Goal: Task Accomplishment & Management: Manage account settings

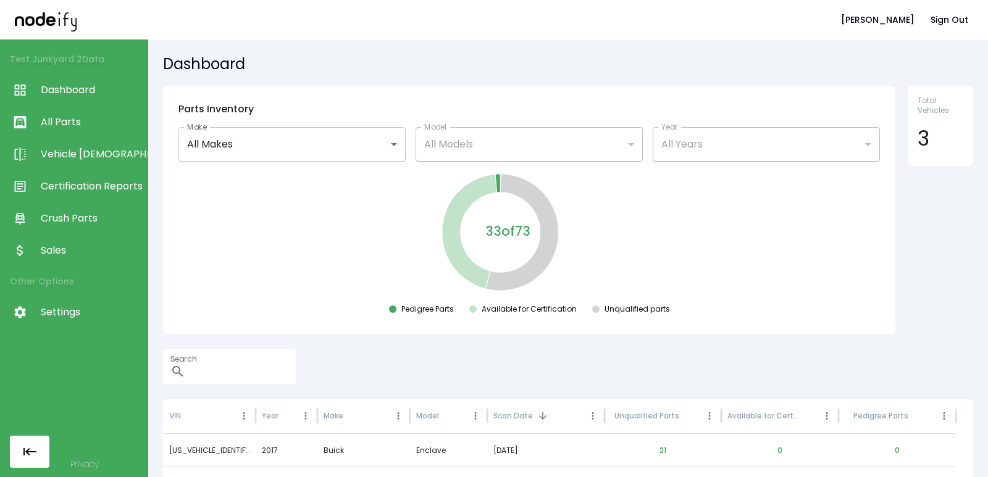
scroll to position [135, 0]
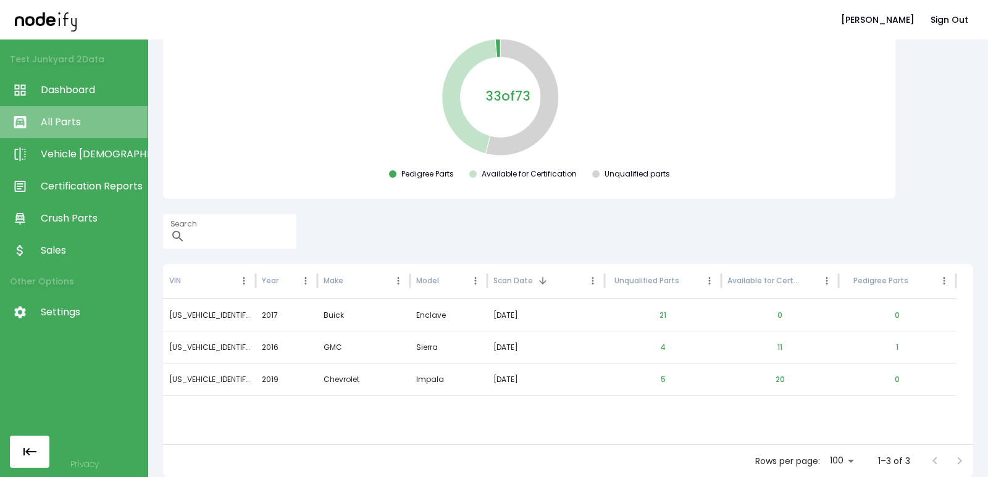
click at [86, 122] on span "All Parts" at bounding box center [91, 122] width 101 height 15
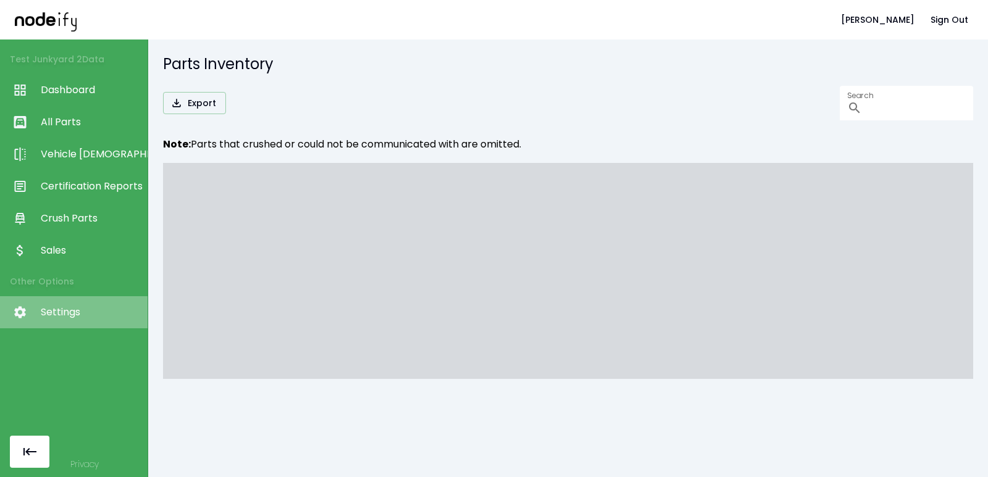
click at [57, 321] on link "Settings" at bounding box center [74, 312] width 148 height 32
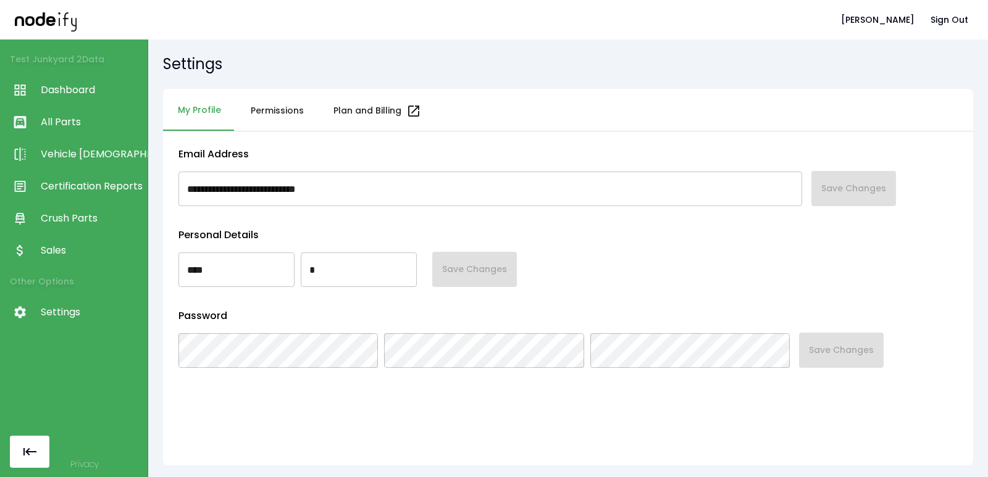
click at [285, 111] on button "Permissions" at bounding box center [277, 111] width 83 height 44
click at [286, 115] on button "Permissions" at bounding box center [277, 111] width 83 height 44
click at [236, 108] on button "Permissions" at bounding box center [277, 111] width 83 height 44
click at [291, 128] on button "Permissions" at bounding box center [277, 111] width 83 height 44
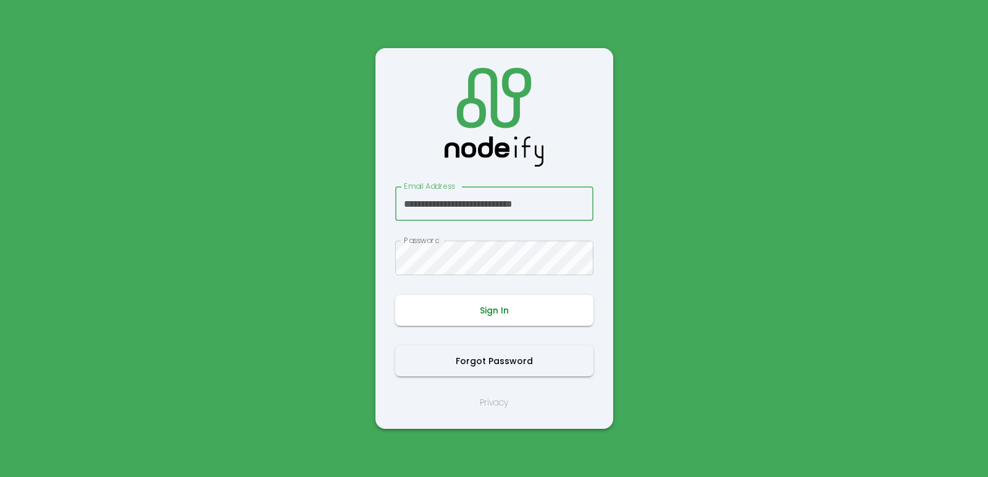
type input "**********"
click at [511, 309] on button "Sign In" at bounding box center [494, 310] width 198 height 31
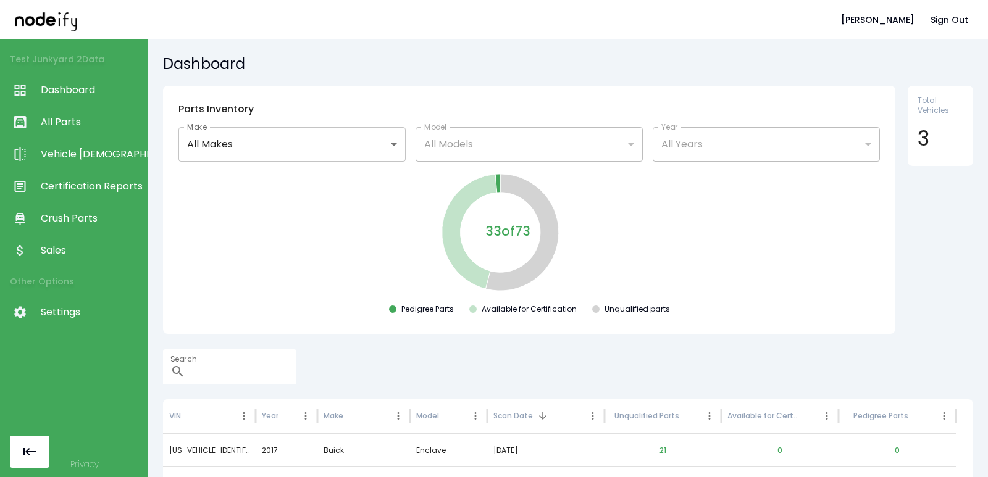
click at [73, 328] on link "Settings" at bounding box center [74, 312] width 148 height 32
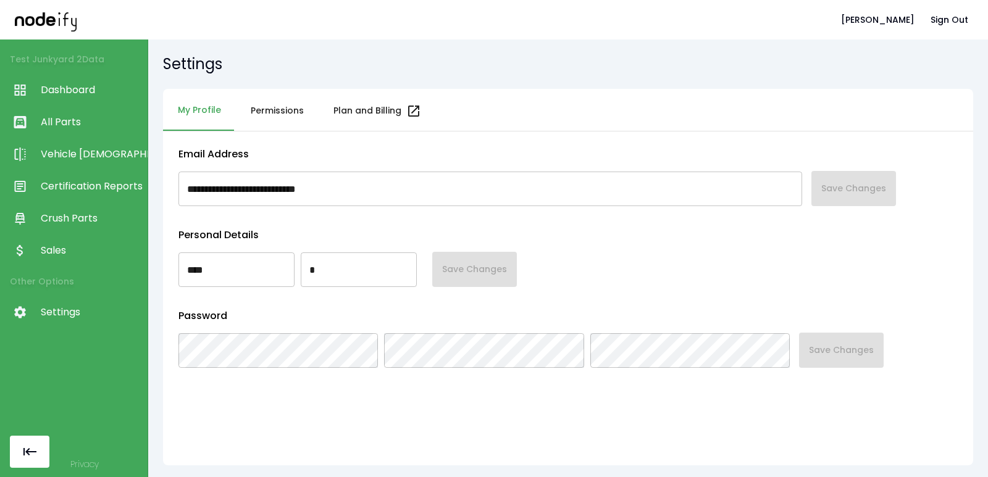
click at [286, 111] on button "Permissions" at bounding box center [277, 111] width 83 height 44
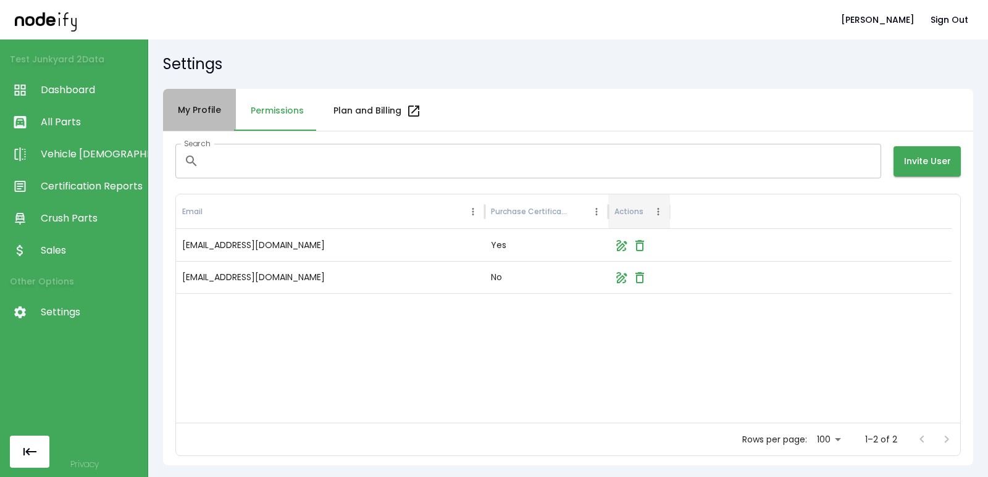
click at [184, 109] on button "My Profile" at bounding box center [199, 110] width 73 height 43
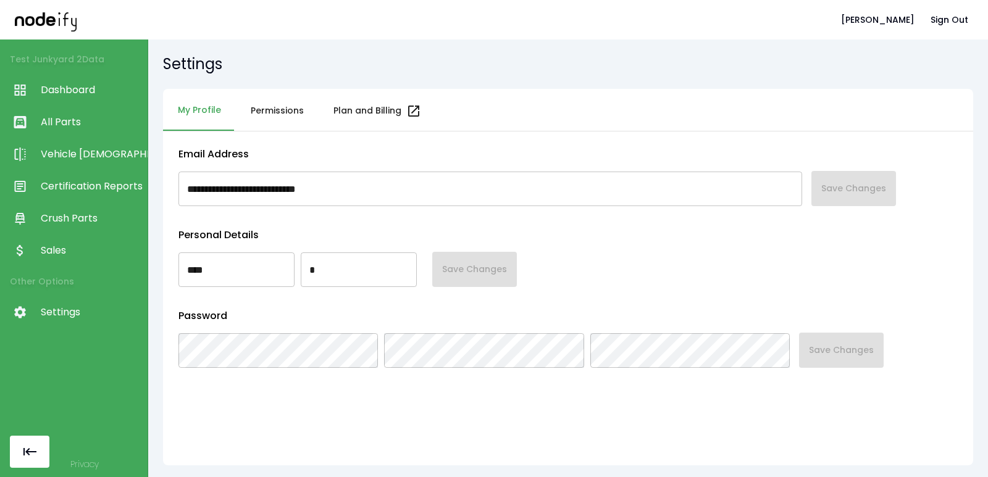
click at [75, 86] on span "Dashboard" at bounding box center [91, 90] width 101 height 15
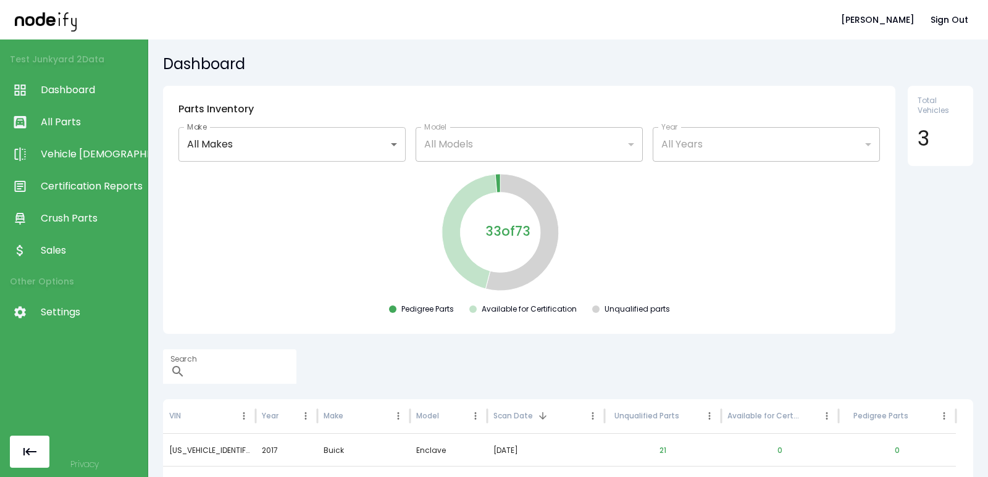
click at [65, 115] on span "All Parts" at bounding box center [91, 122] width 101 height 15
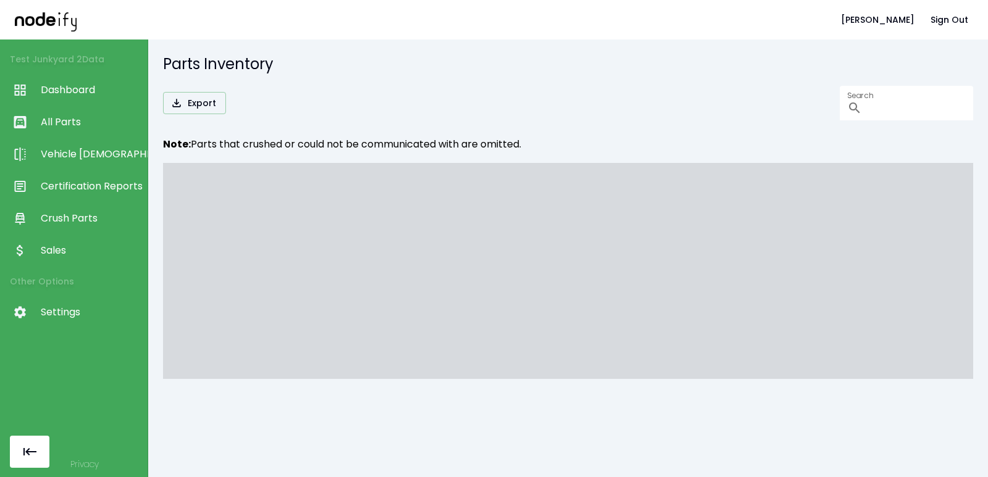
click at [70, 140] on link "Vehicle [DEMOGRAPHIC_DATA]" at bounding box center [74, 154] width 148 height 32
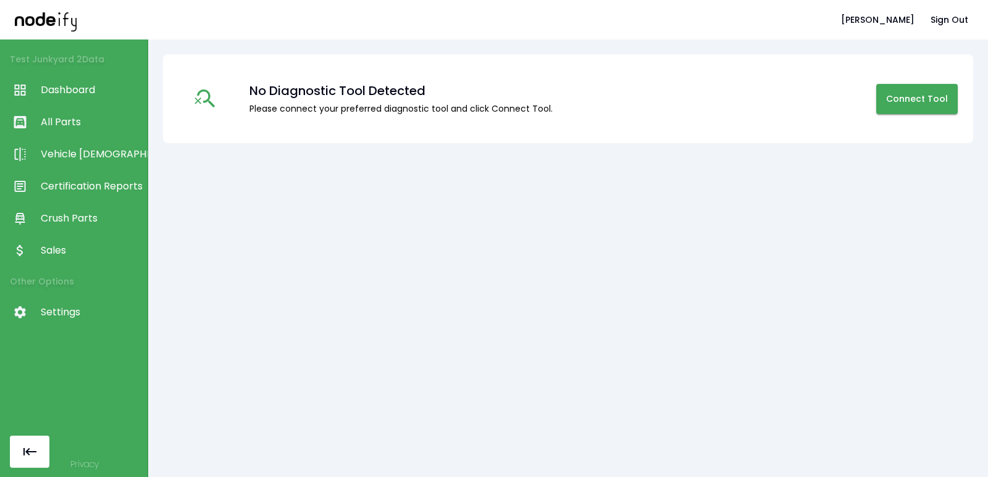
click at [73, 73] on li "Test Junkyard 2 Data" at bounding box center [74, 59] width 148 height 30
click at [67, 90] on span "Dashboard" at bounding box center [91, 90] width 101 height 15
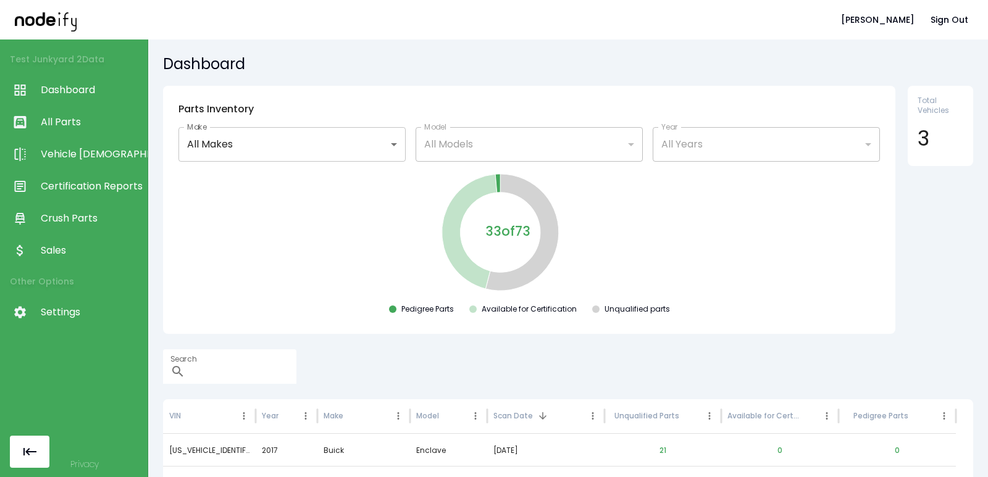
click at [443, 134] on div "All Models" at bounding box center [528, 144] width 227 height 35
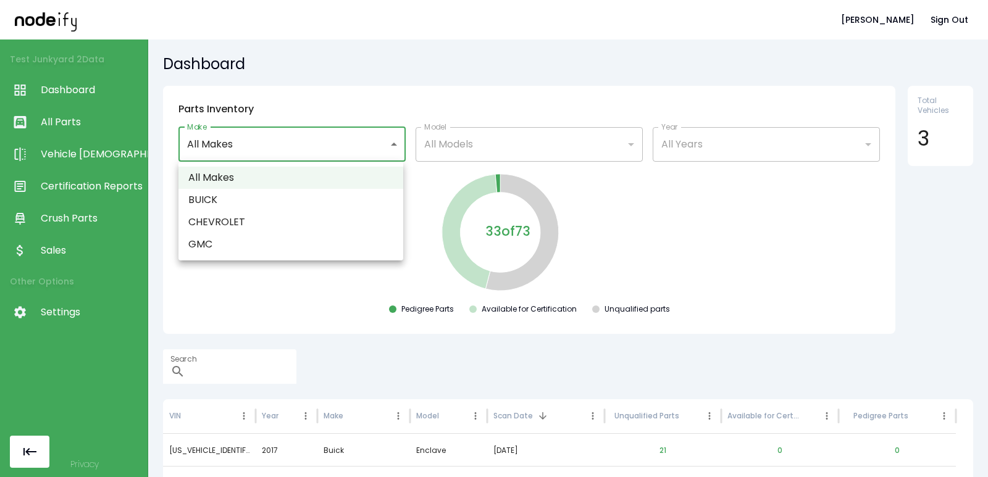
click at [304, 149] on body "**********" at bounding box center [494, 238] width 988 height 477
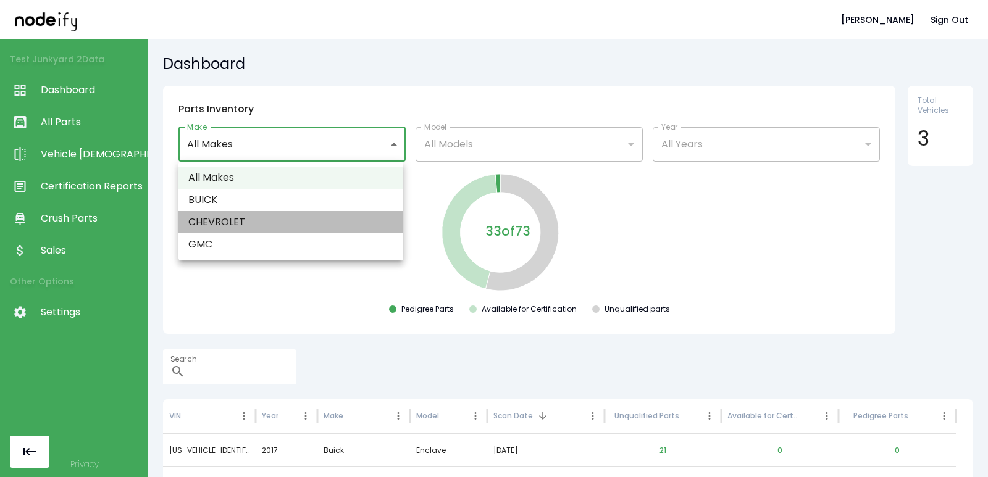
click at [301, 217] on li "CHEVROLET" at bounding box center [290, 222] width 225 height 22
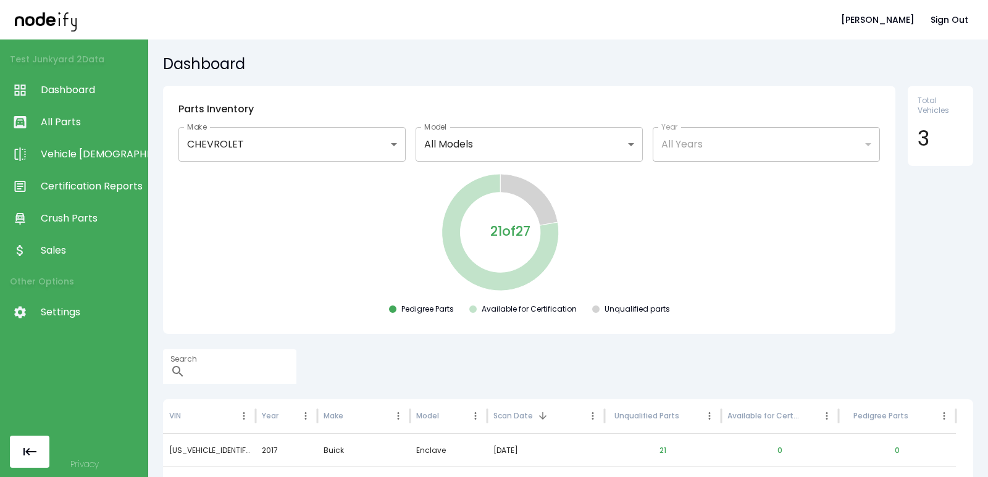
click at [506, 147] on body "**********" at bounding box center [494, 238] width 988 height 477
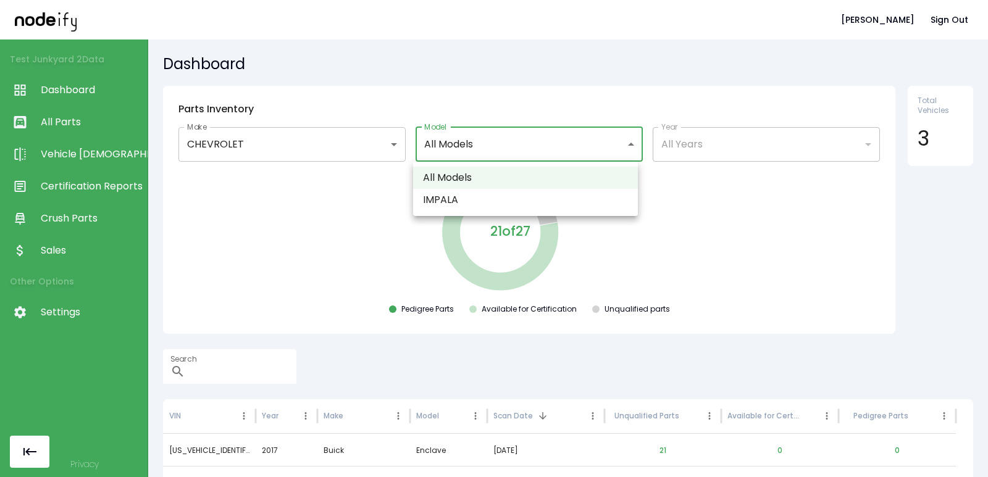
click at [486, 223] on div at bounding box center [494, 238] width 988 height 477
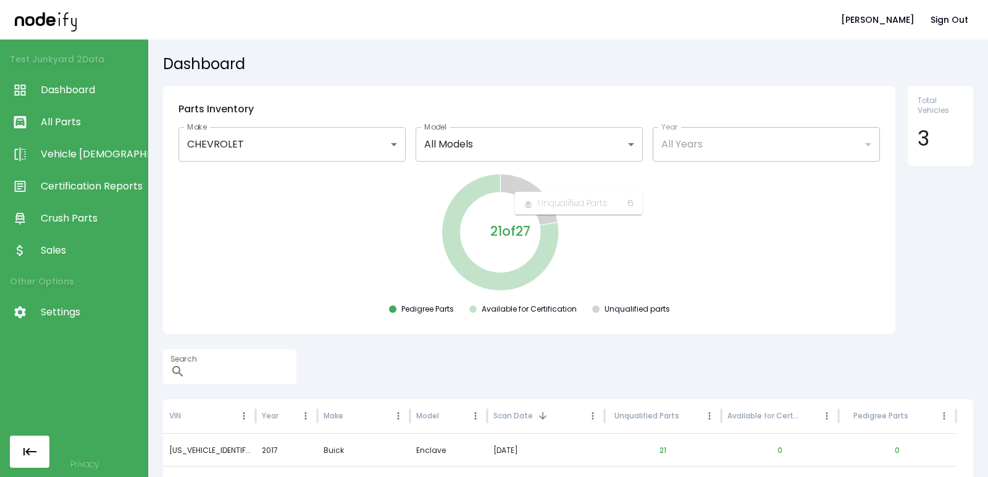
click at [587, 150] on body "**********" at bounding box center [494, 238] width 988 height 477
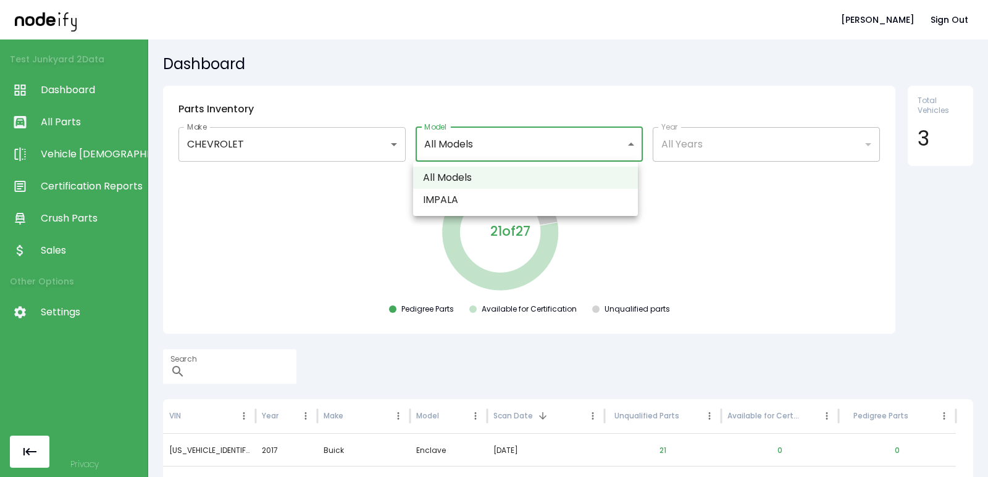
click at [712, 149] on div at bounding box center [494, 238] width 988 height 477
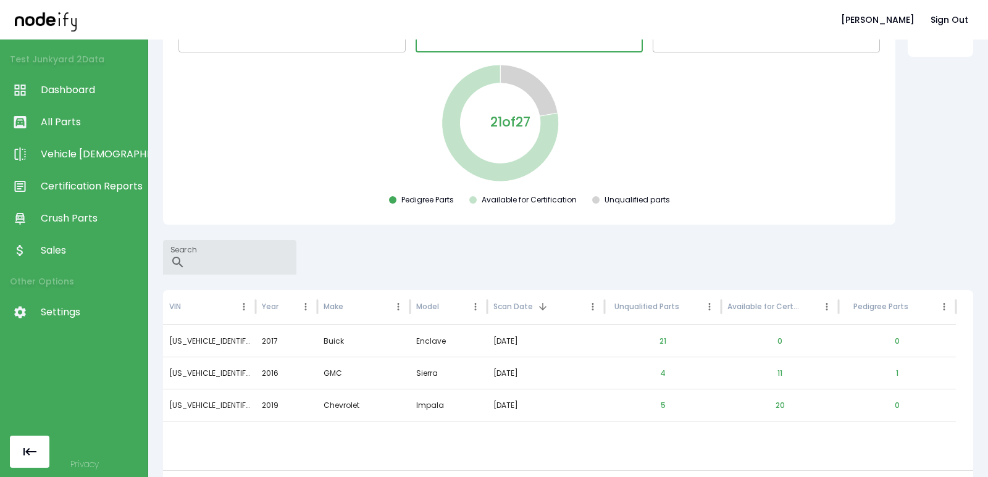
scroll to position [135, 0]
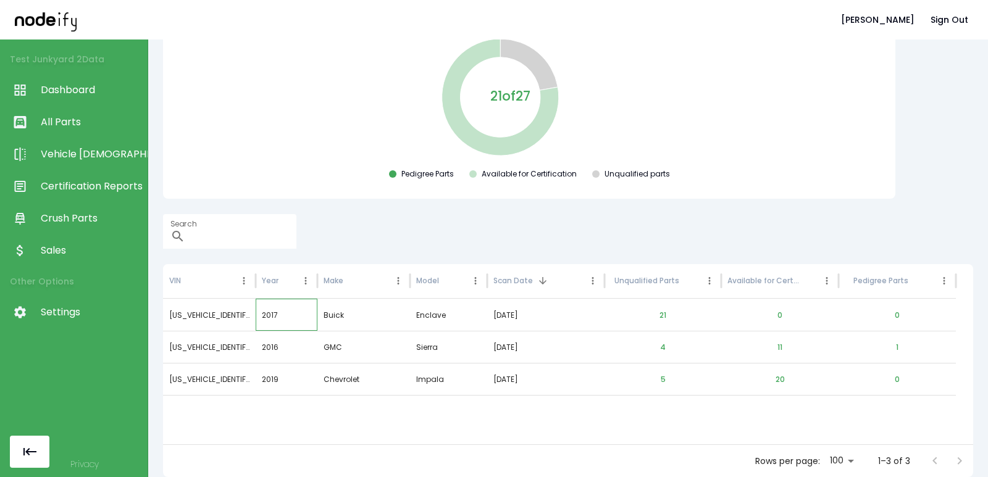
click at [288, 308] on div "2017" at bounding box center [287, 315] width 62 height 32
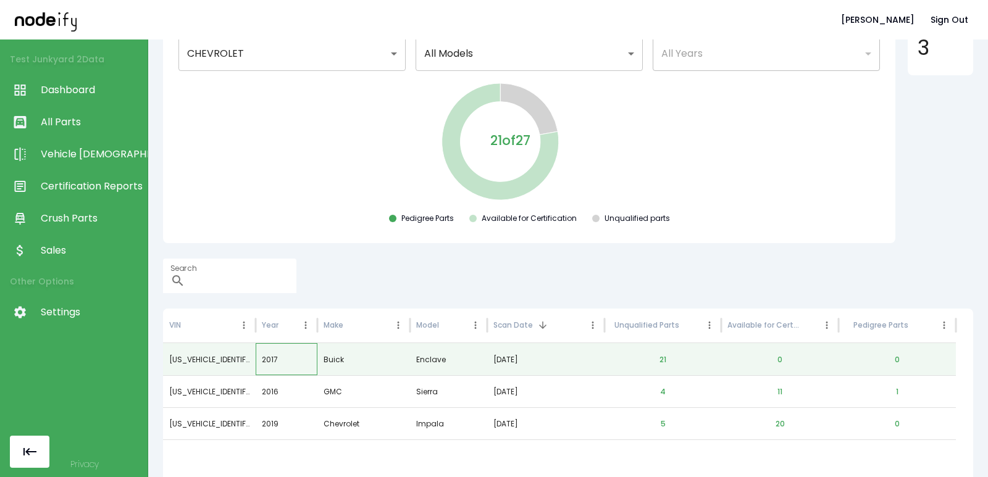
scroll to position [0, 0]
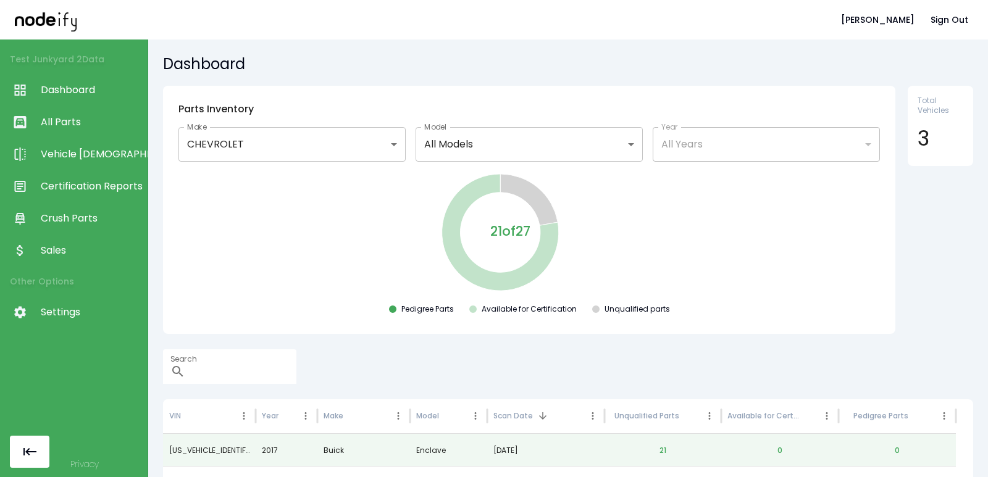
click at [268, 146] on body "**********" at bounding box center [494, 238] width 988 height 477
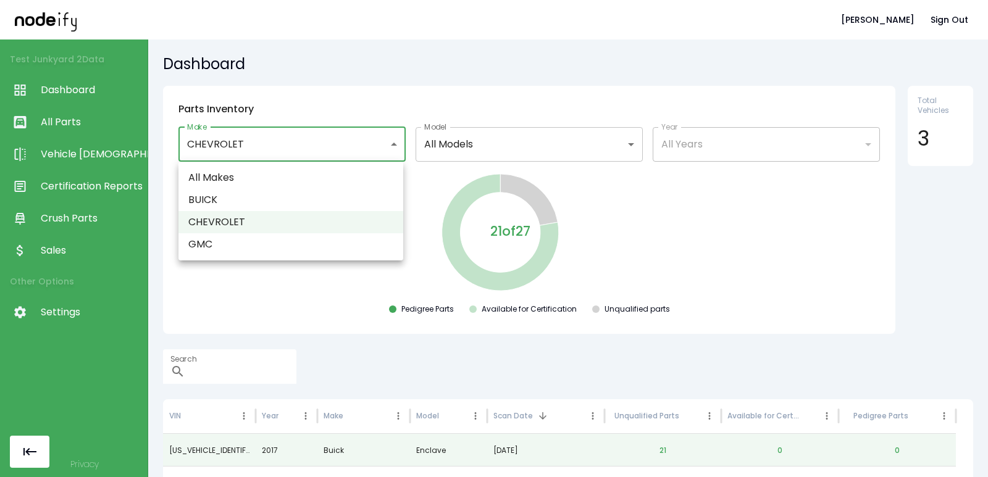
click at [254, 191] on li "BUICK" at bounding box center [290, 200] width 225 height 22
type input "*****"
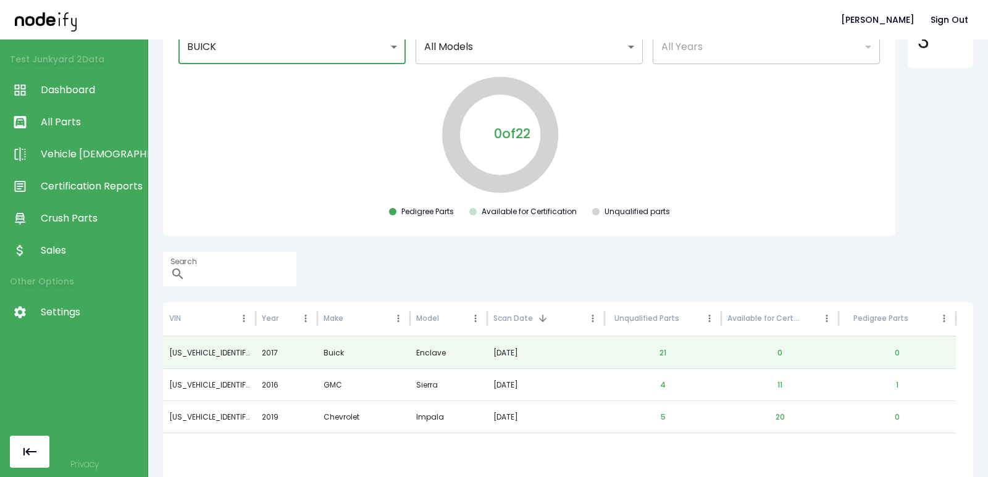
scroll to position [135, 0]
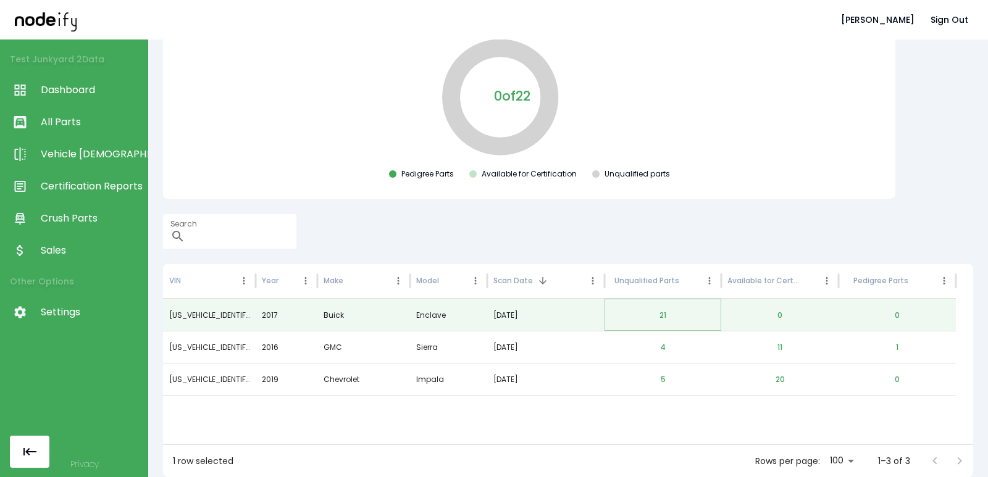
click at [665, 316] on button "21" at bounding box center [662, 316] width 27 height 30
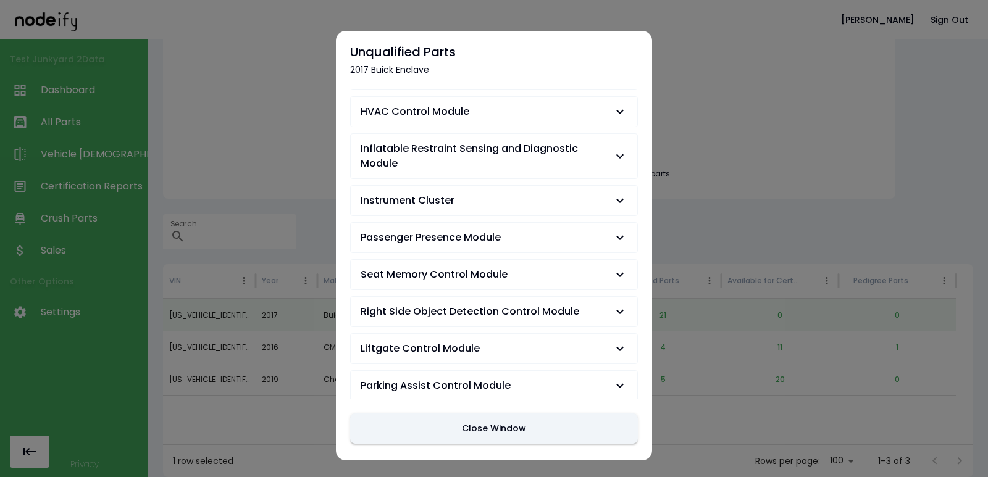
scroll to position [444, 0]
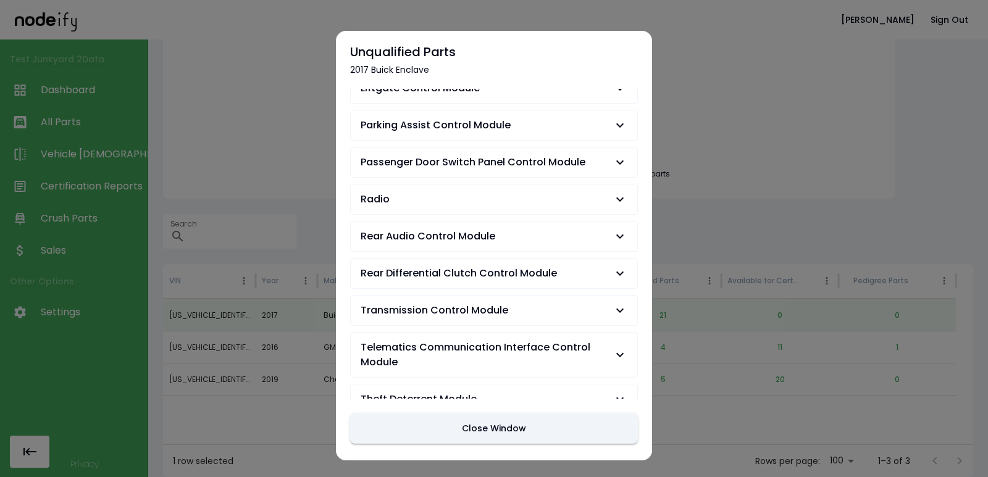
click at [530, 340] on span "Telematics Communication Interface Control Module" at bounding box center [487, 355] width 252 height 30
click at [522, 281] on button "Rear Differential Clutch Control Module" at bounding box center [494, 274] width 286 height 30
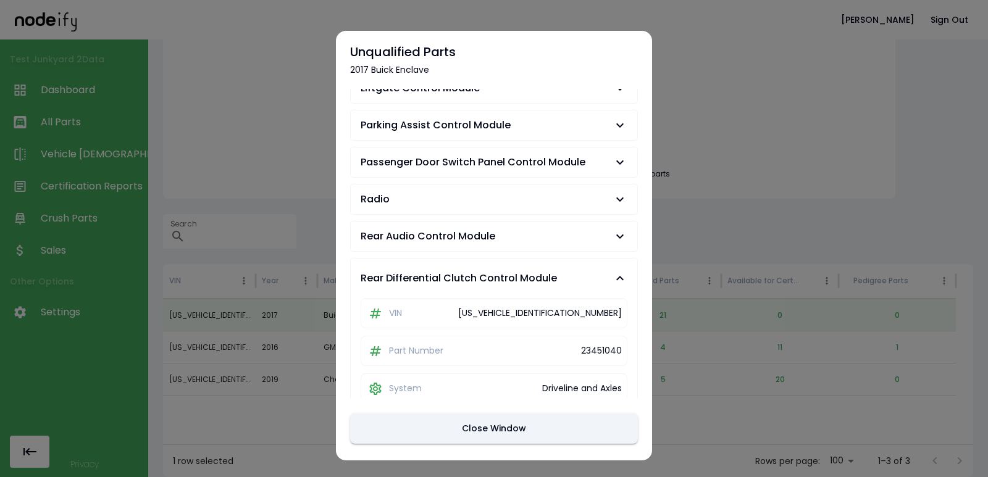
click at [523, 230] on span "Rear Audio Control Module" at bounding box center [487, 236] width 252 height 15
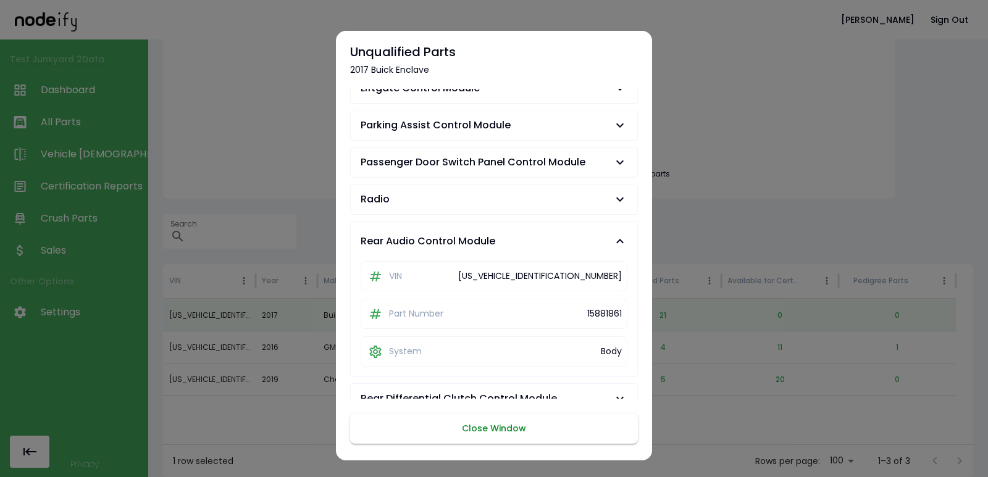
click at [527, 430] on button "Close Window" at bounding box center [494, 429] width 288 height 30
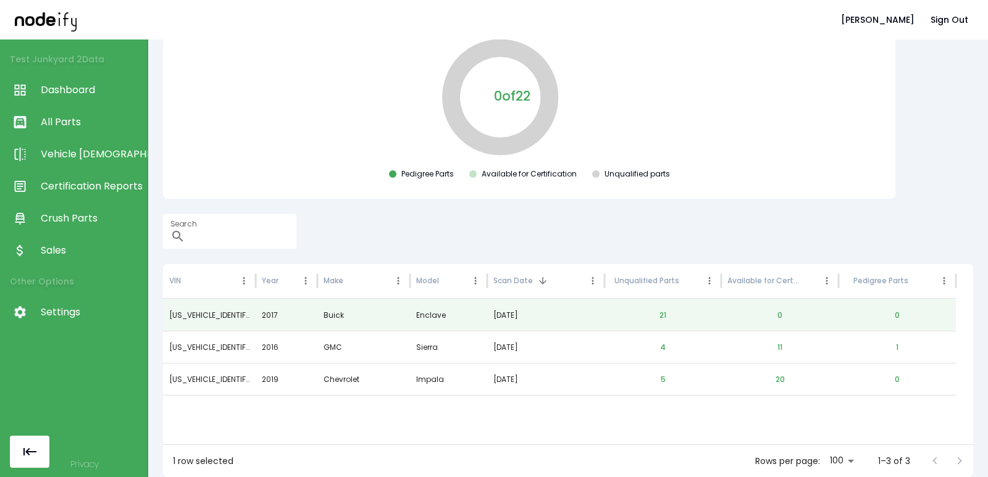
click at [95, 119] on span "All Parts" at bounding box center [91, 122] width 101 height 15
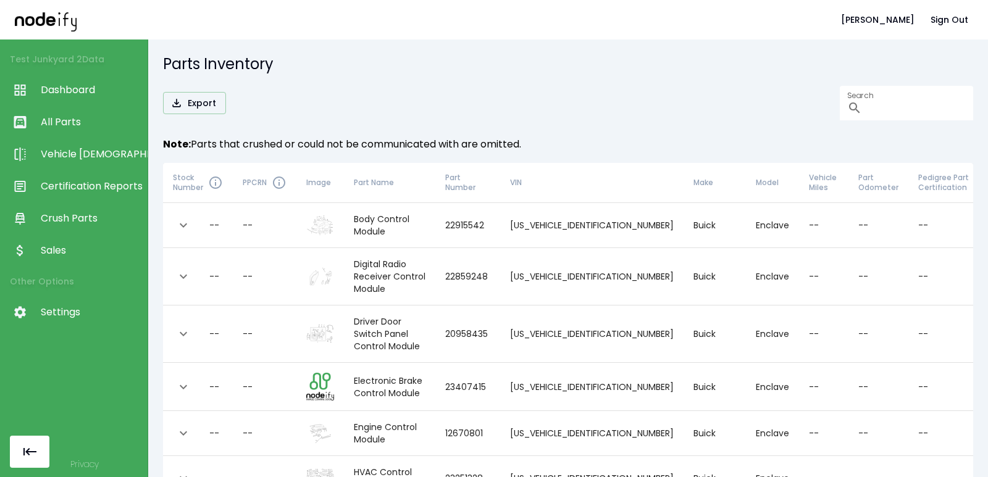
click at [178, 228] on icon "expand row" at bounding box center [183, 225] width 15 height 15
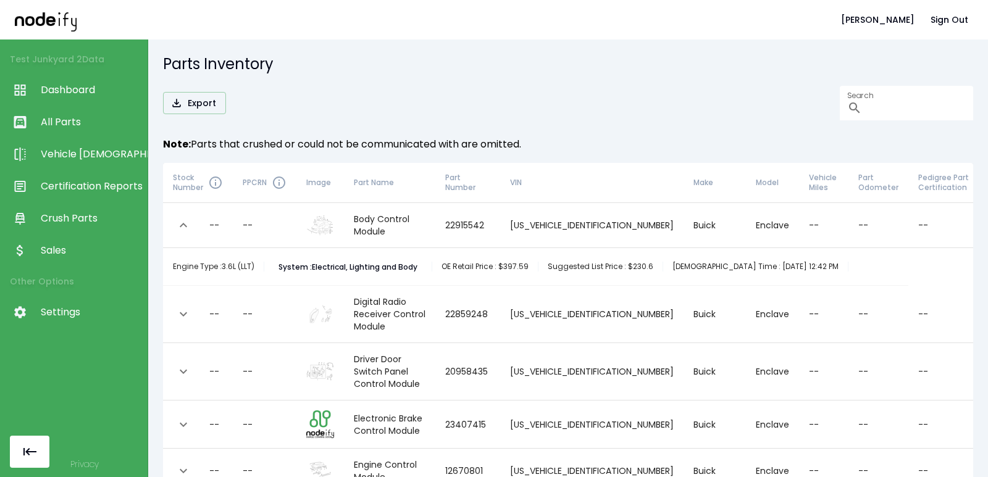
click at [178, 228] on icon "expand row" at bounding box center [183, 225] width 15 height 15
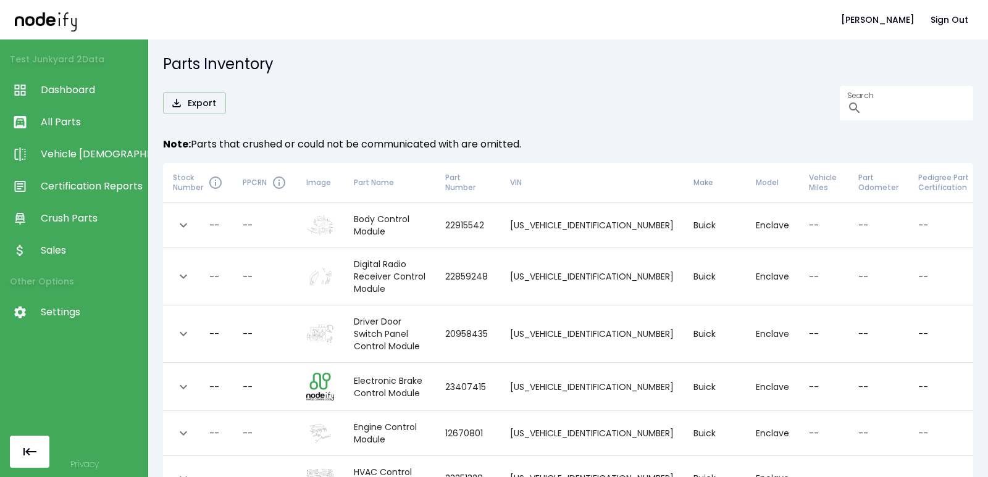
click at [175, 266] on button "expand row" at bounding box center [183, 276] width 21 height 21
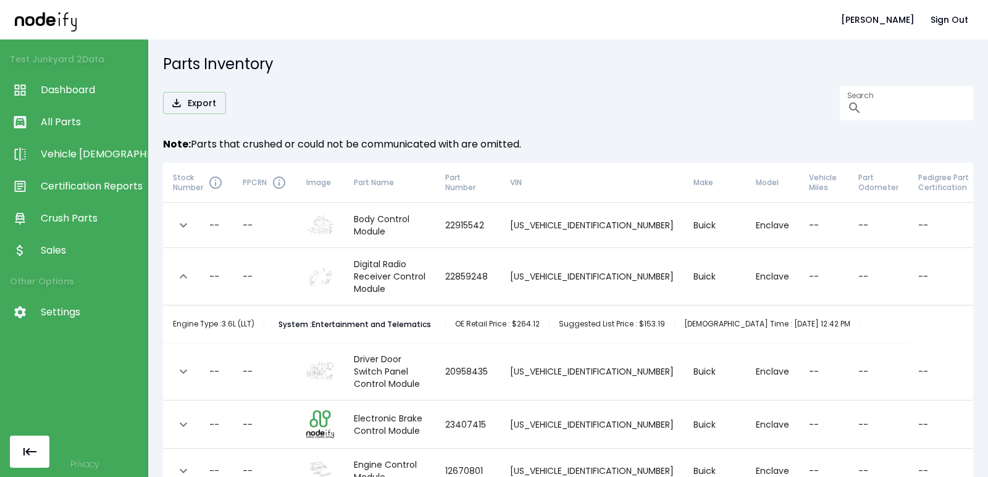
click at [393, 113] on div "Export Search ​" at bounding box center [568, 103] width 810 height 35
click at [67, 231] on link "Crush Parts" at bounding box center [74, 218] width 148 height 32
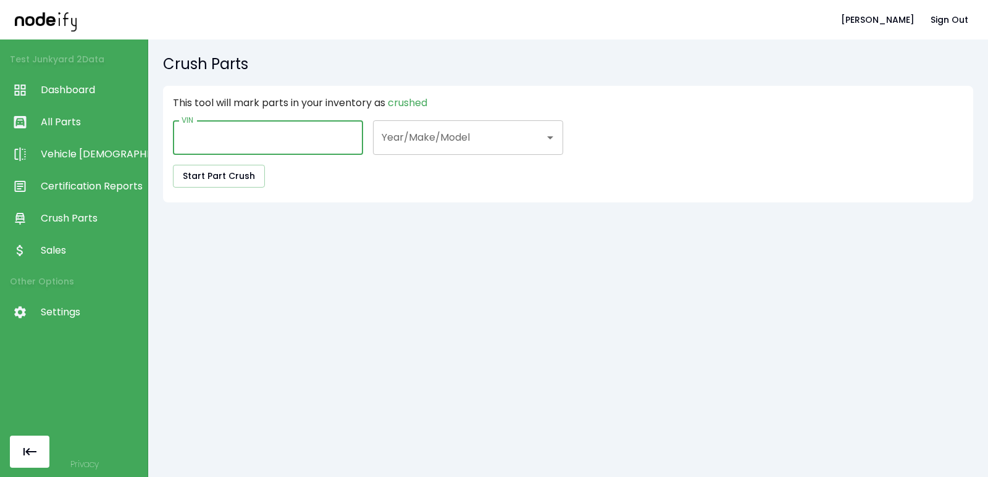
click at [277, 143] on input "VIN" at bounding box center [268, 137] width 190 height 35
click at [433, 145] on input "Year/Make/Model" at bounding box center [458, 137] width 161 height 23
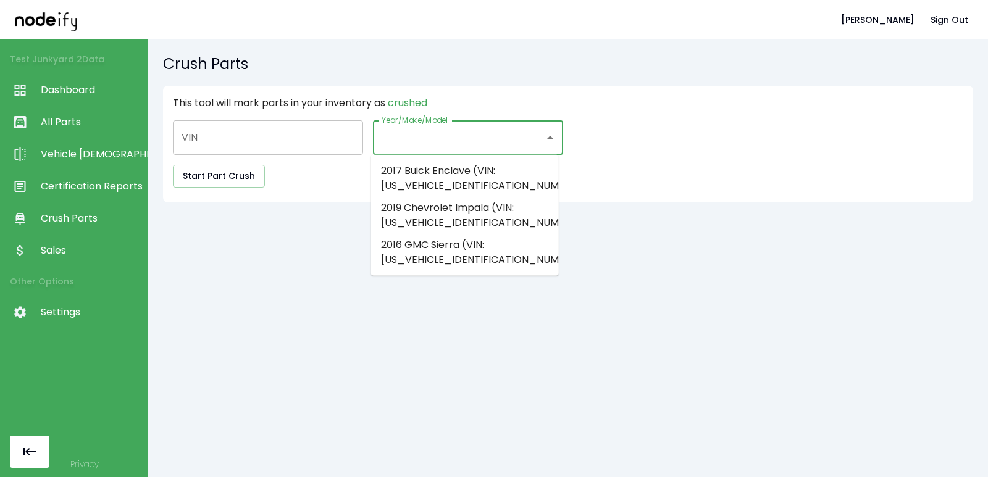
click at [407, 199] on li "2019 Chevrolet Impala (VIN: 1G1105S31KU140362)" at bounding box center [465, 215] width 188 height 37
type input "**********"
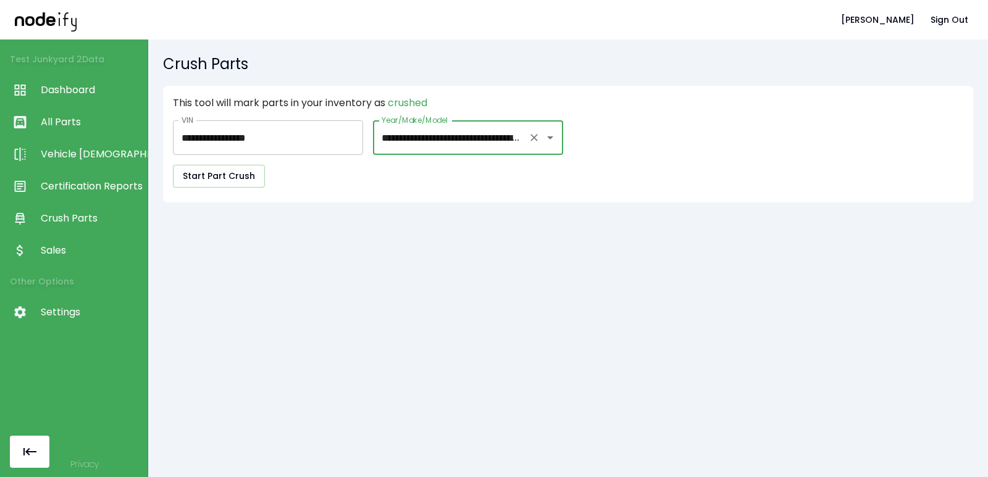
click at [406, 98] on span "crushed" at bounding box center [408, 103] width 40 height 14
click at [81, 130] on link "All Parts" at bounding box center [74, 122] width 148 height 32
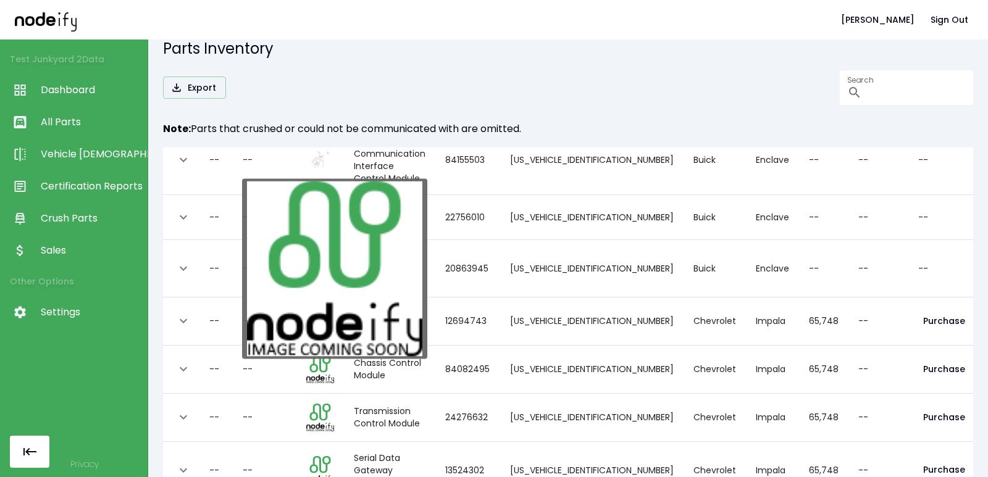
scroll to position [20, 0]
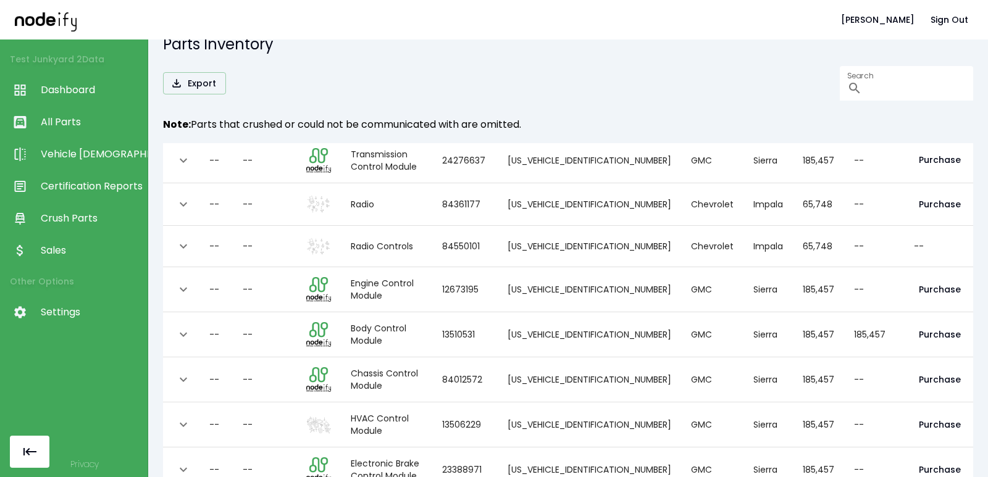
scroll to position [0, 0]
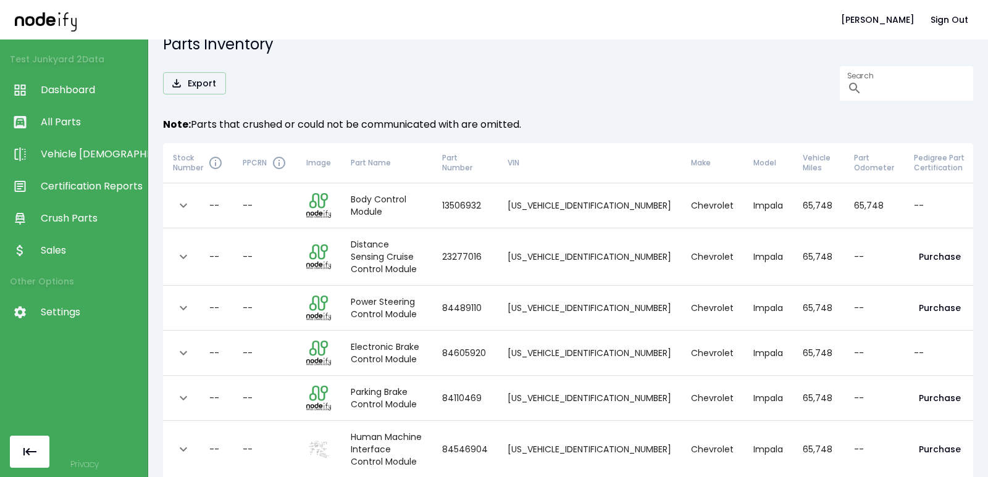
click at [60, 68] on li "Test Junkyard 2 Data" at bounding box center [74, 59] width 148 height 30
click at [63, 88] on span "Dashboard" at bounding box center [91, 90] width 101 height 15
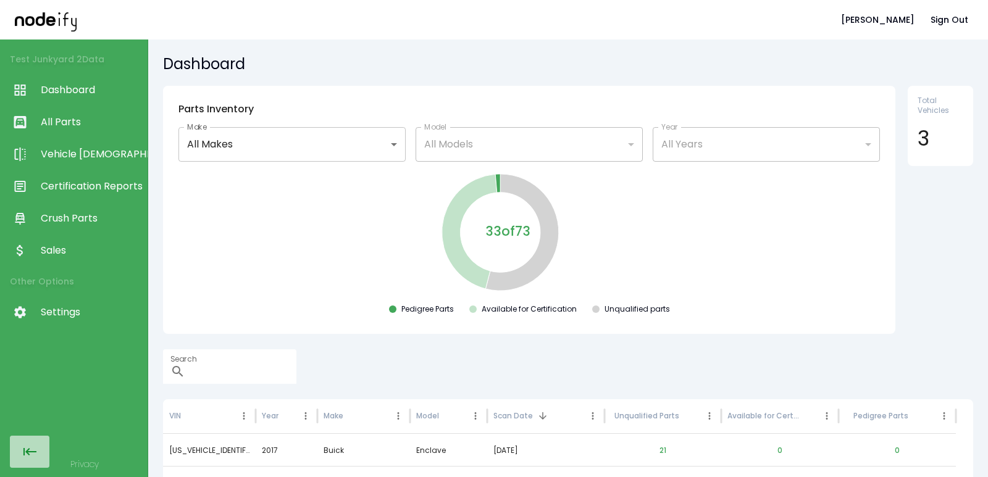
click at [27, 451] on icon "button" at bounding box center [29, 451] width 15 height 15
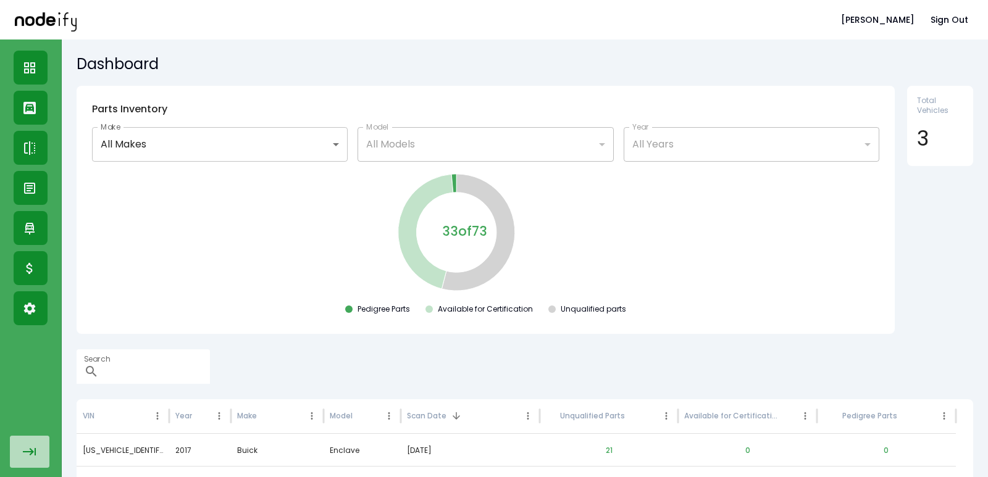
click at [35, 457] on icon "button" at bounding box center [29, 451] width 15 height 15
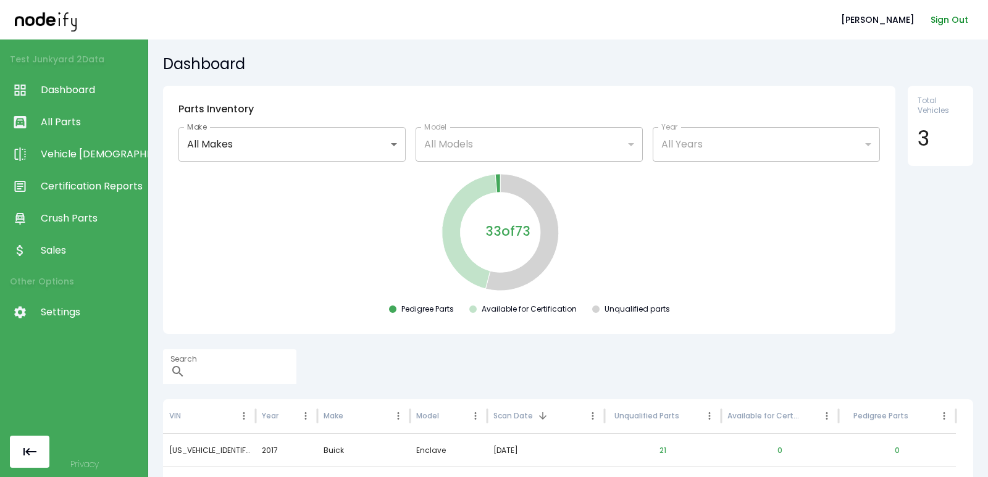
click at [943, 11] on button "Sign Out" at bounding box center [949, 20] width 48 height 23
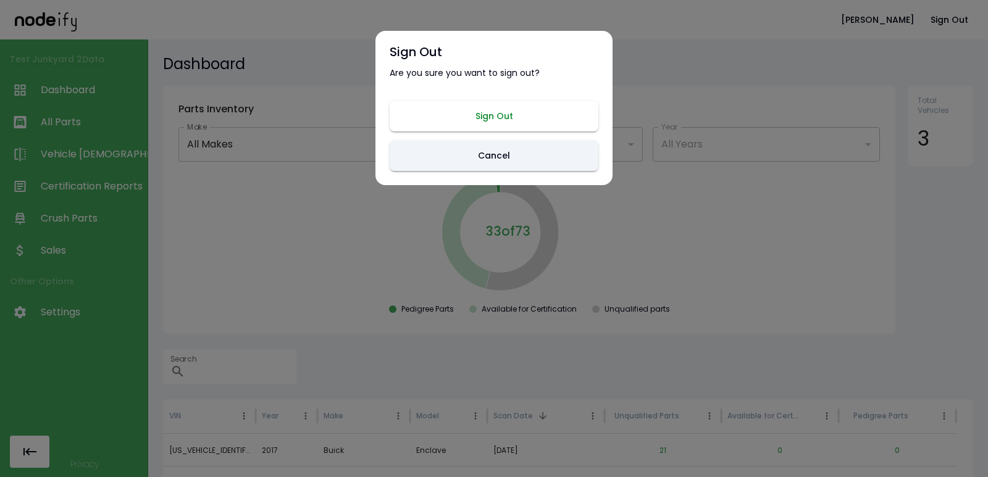
click at [498, 121] on button "Sign Out" at bounding box center [494, 116] width 209 height 30
